Goal: Transaction & Acquisition: Subscribe to service/newsletter

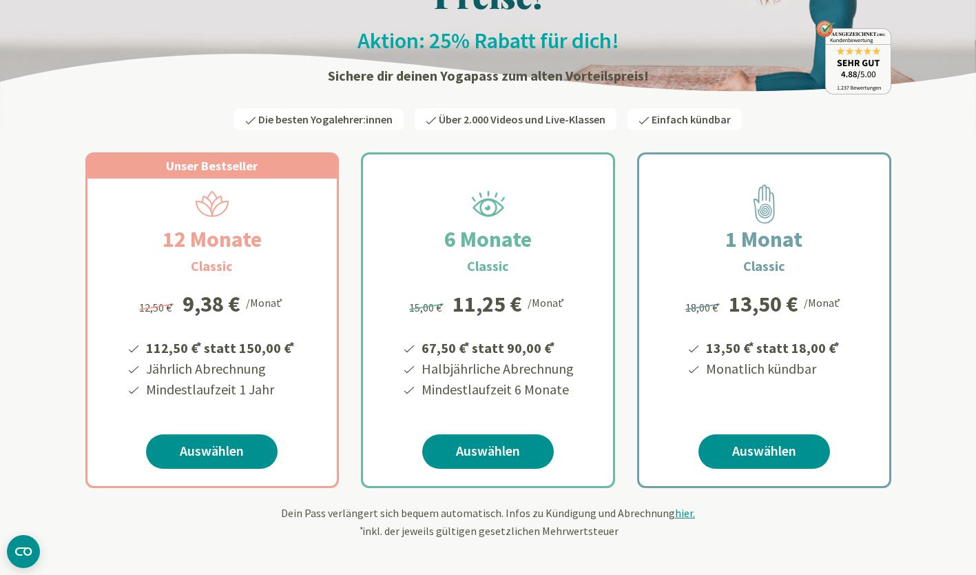
scroll to position [87, 0]
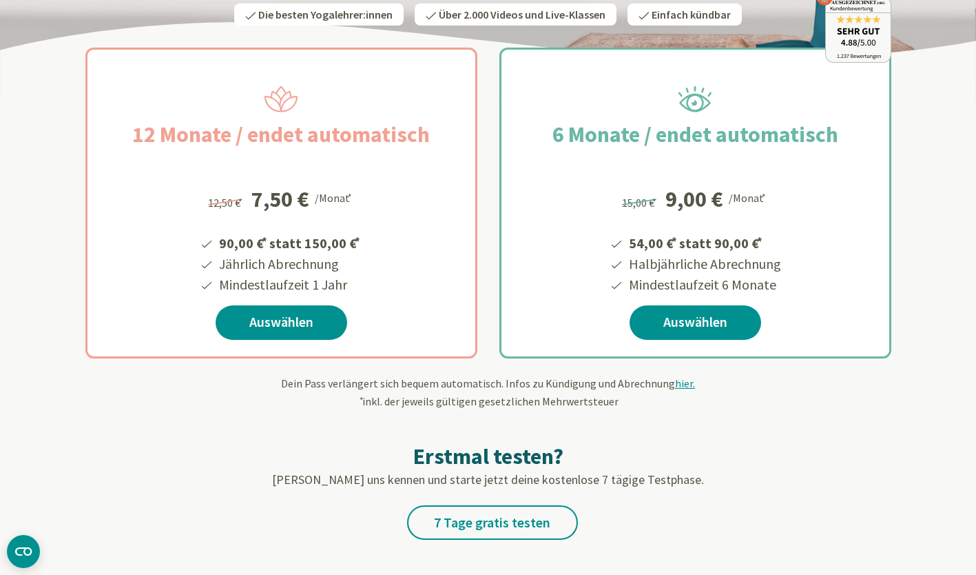
scroll to position [125, 0]
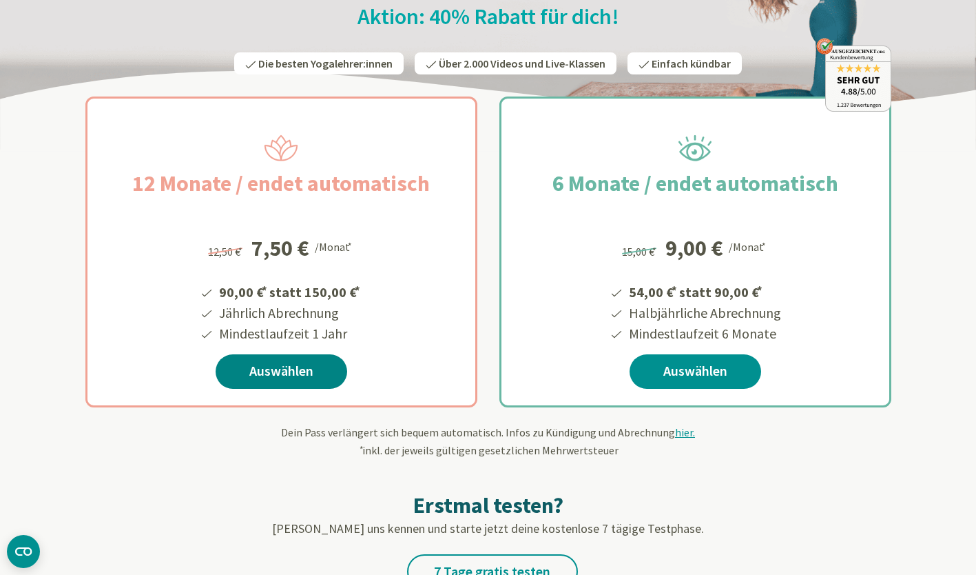
click at [287, 372] on link "Auswählen" at bounding box center [282, 371] width 132 height 34
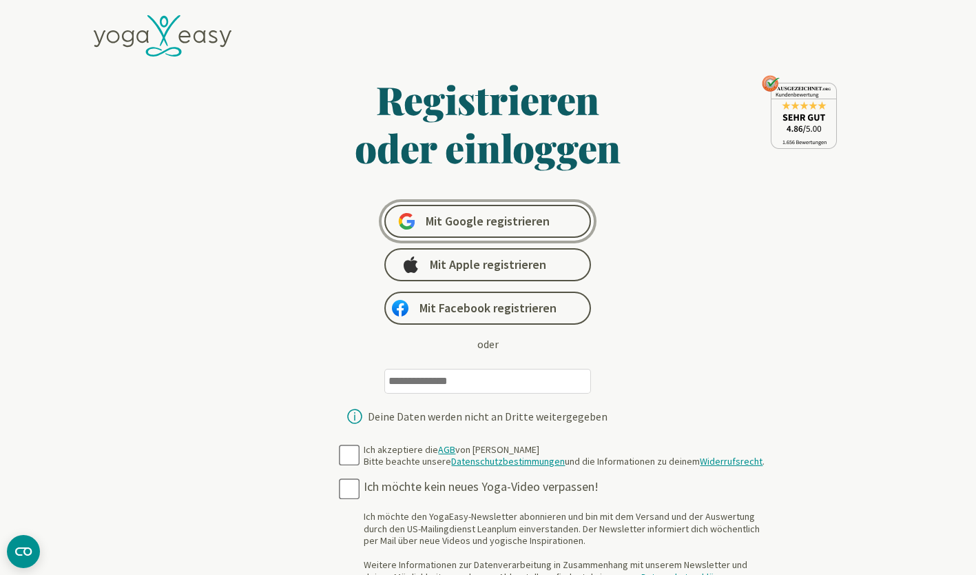
click at [557, 222] on link "Mit Google registrieren" at bounding box center [487, 221] width 207 height 33
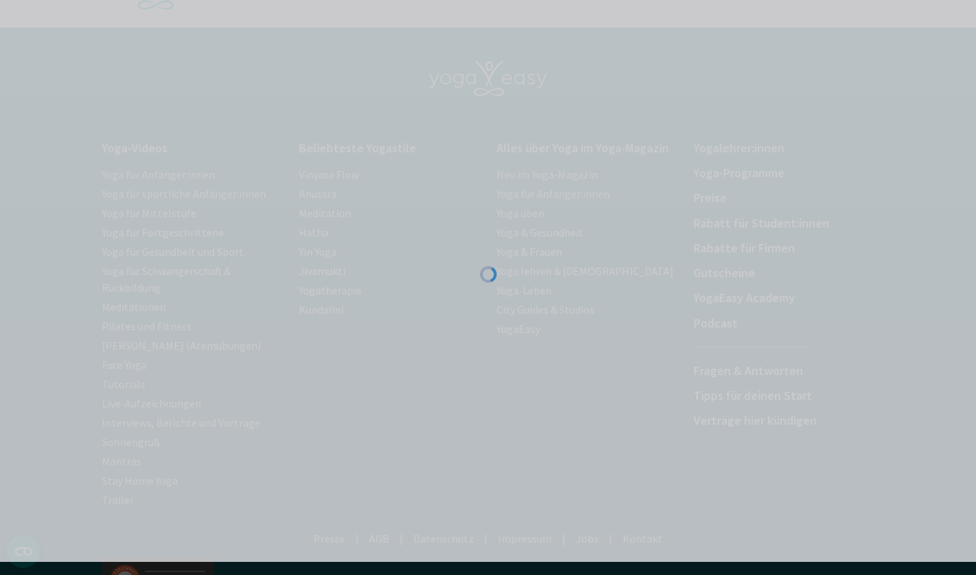
scroll to position [43, 0]
